Goal: Task Accomplishment & Management: Manage account settings

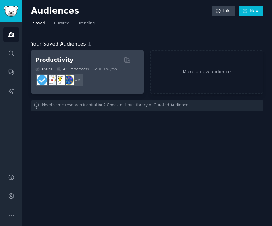
click at [93, 73] on div "6 Sub s 43.5M Members 0.10 % /mo + 2" at bounding box center [87, 77] width 104 height 20
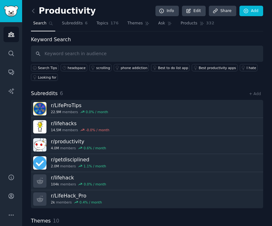
click at [82, 52] on input "text" at bounding box center [147, 54] width 233 height 16
click at [72, 24] on span "Subreddits" at bounding box center [72, 24] width 21 height 6
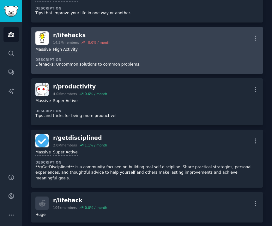
scroll to position [74, 0]
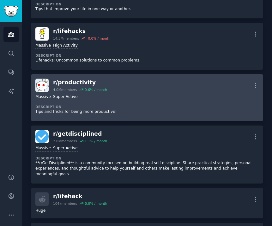
click at [86, 84] on div "r/ productivity" at bounding box center [80, 82] width 54 height 8
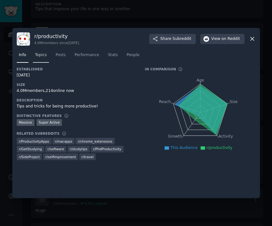
click at [38, 56] on span "Topics" at bounding box center [41, 55] width 12 height 6
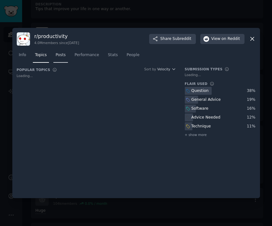
click at [60, 56] on span "Posts" at bounding box center [61, 55] width 10 height 6
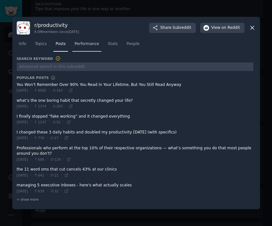
click at [83, 47] on span "Performance" at bounding box center [87, 44] width 25 height 6
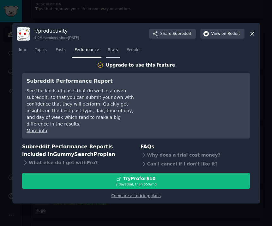
click at [114, 53] on span "Stats" at bounding box center [113, 50] width 10 height 6
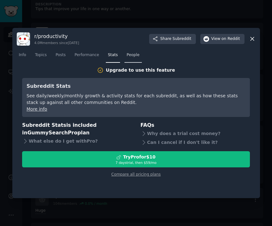
click at [128, 55] on span "People" at bounding box center [133, 55] width 13 height 6
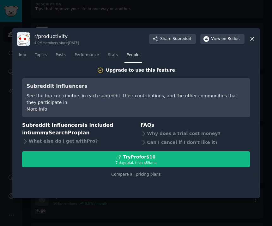
click at [253, 40] on icon at bounding box center [252, 38] width 7 height 7
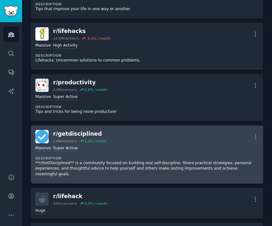
scroll to position [109, 0]
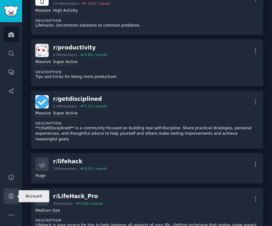
click at [12, 196] on icon "Sidebar" at bounding box center [11, 195] width 7 height 7
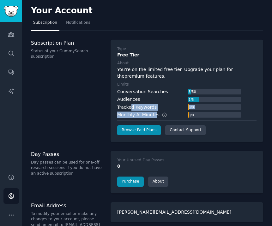
drag, startPoint x: 130, startPoint y: 106, endPoint x: 153, endPoint y: 114, distance: 24.0
click at [153, 114] on div "Conversation Searches 3 / 50 Audiences 1 / 5 Tracked Keywords 0 / 0 Monthly AI …" at bounding box center [179, 103] width 124 height 30
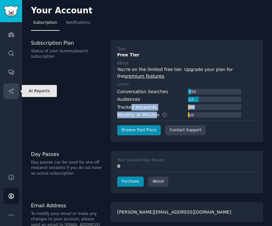
click at [11, 94] on icon "Sidebar" at bounding box center [11, 91] width 7 height 7
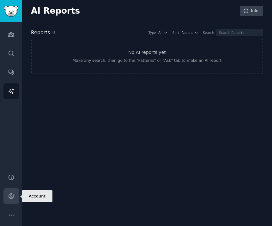
click at [9, 197] on icon "Sidebar" at bounding box center [11, 195] width 7 height 7
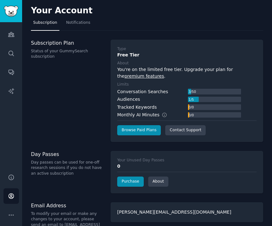
click at [61, 47] on div "Subscription Plan Status of your GummySearch subscription" at bounding box center [67, 50] width 73 height 20
drag, startPoint x: 61, startPoint y: 47, endPoint x: 61, endPoint y: 41, distance: 6.0
click at [61, 47] on div "Subscription Plan Status of your GummySearch subscription" at bounding box center [67, 50] width 73 height 20
click at [53, 41] on h3 "Subscription Plan" at bounding box center [67, 43] width 73 height 7
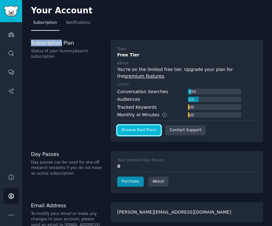
click at [141, 130] on link "Browse Paid Plans" at bounding box center [139, 130] width 44 height 10
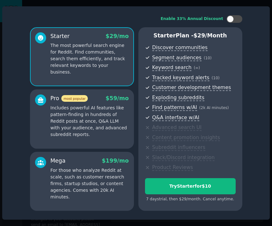
click at [100, 56] on p "The most powerful search engine for Reddit. Find communities, search them effic…" at bounding box center [90, 58] width 78 height 33
click at [88, 139] on div "Pro most popular $ 59 /mo Includes powerful AI features like pattern-finding in…" at bounding box center [82, 118] width 104 height 59
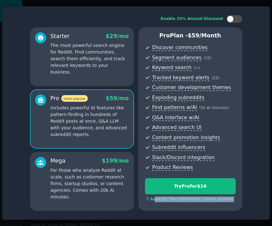
drag, startPoint x: 156, startPoint y: 200, endPoint x: 235, endPoint y: 204, distance: 79.2
click at [235, 204] on div "Pro Plan - $ 59 /month Discover communities Segment audiences ( 25 ) Keyword se…" at bounding box center [191, 119] width 104 height 184
click at [248, 70] on div "Enable 33% Annual Discount Starter $ 29 /mo The most powerful search engine for…" at bounding box center [136, 113] width 259 height 204
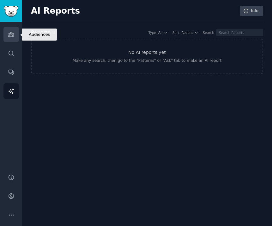
click at [13, 34] on icon "Sidebar" at bounding box center [11, 34] width 6 height 4
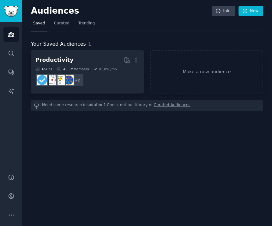
click at [142, 166] on div "Audiences Info New Saved Curated Trending Your Saved Audiences 1 Productivity M…" at bounding box center [147, 113] width 250 height 226
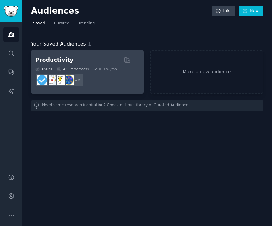
click at [93, 57] on h2 "Productivity More" at bounding box center [87, 59] width 104 height 11
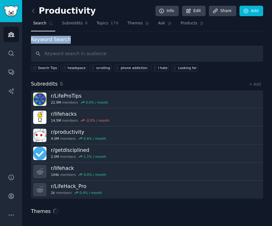
drag, startPoint x: 28, startPoint y: 36, endPoint x: 79, endPoint y: 37, distance: 50.6
click at [79, 37] on div "Productivity Info Edit Share Add Search Subreddits 6 Topics 176 Themes Ask Prod…" at bounding box center [147, 182] width 250 height 364
click at [71, 54] on input "text" at bounding box center [147, 54] width 233 height 16
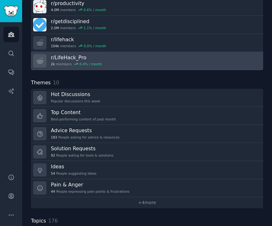
scroll to position [138, 0]
